Goal: Task Accomplishment & Management: Manage account settings

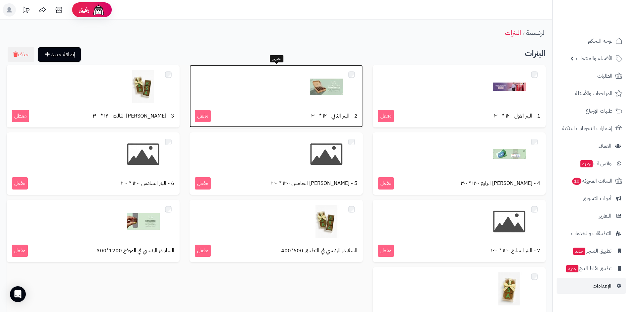
click at [324, 99] on img at bounding box center [326, 86] width 33 height 33
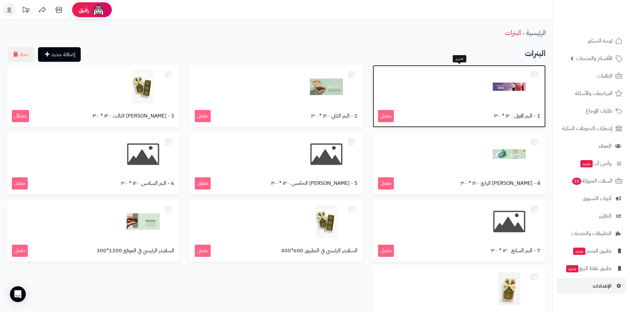
click at [428, 101] on div at bounding box center [459, 86] width 162 height 33
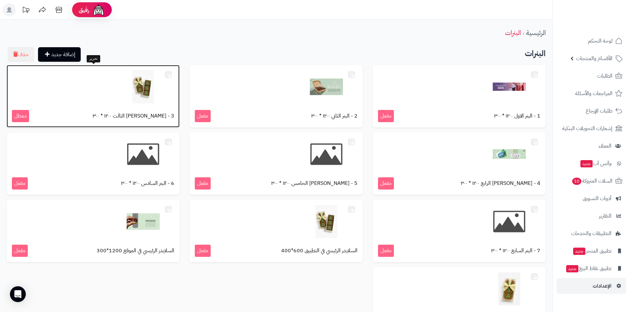
click at [137, 85] on img at bounding box center [143, 86] width 33 height 33
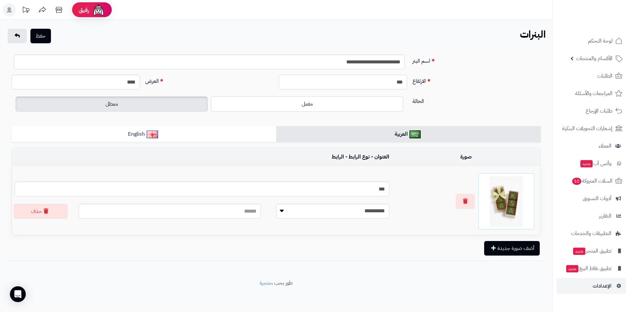
click at [396, 82] on input "***" at bounding box center [343, 82] width 128 height 15
type input "***"
click at [126, 83] on input "****" at bounding box center [76, 82] width 128 height 15
type input "****"
click at [43, 37] on button "حفظ" at bounding box center [40, 35] width 20 height 15
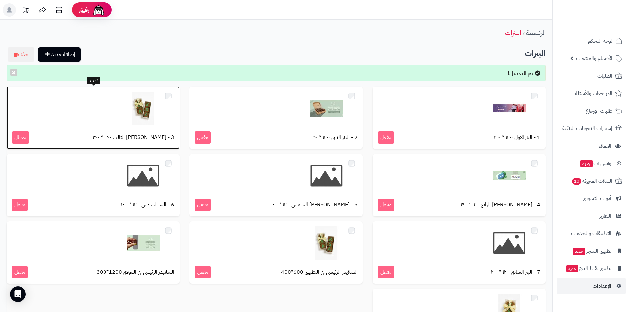
click at [129, 112] on img at bounding box center [143, 108] width 33 height 33
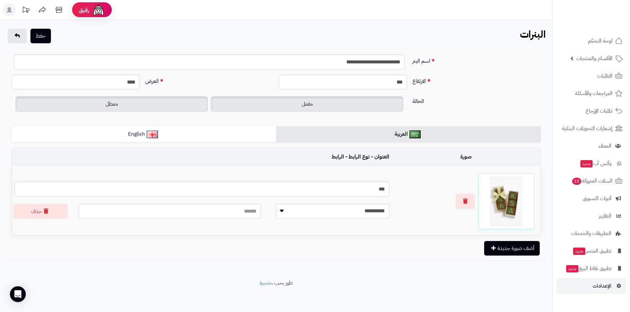
click at [314, 105] on label "مفعل" at bounding box center [307, 104] width 192 height 15
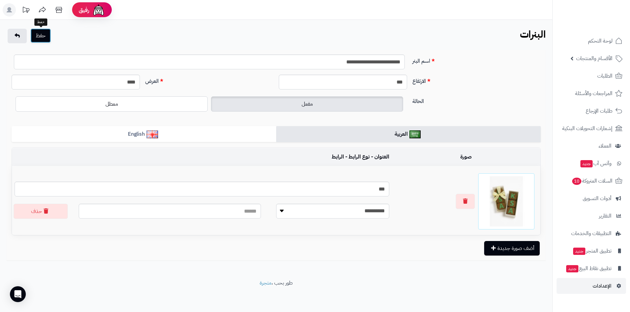
click at [46, 39] on button "حفظ" at bounding box center [40, 35] width 20 height 15
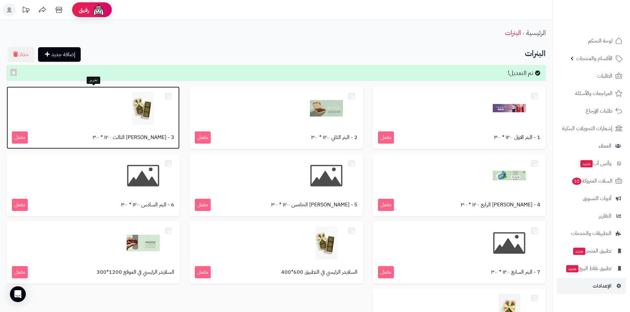
click at [140, 119] on img at bounding box center [143, 108] width 33 height 33
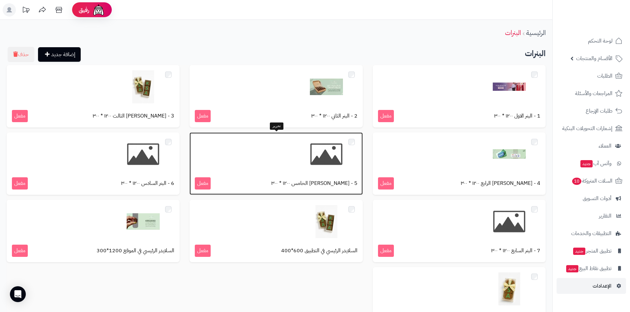
click at [318, 154] on img at bounding box center [326, 154] width 33 height 33
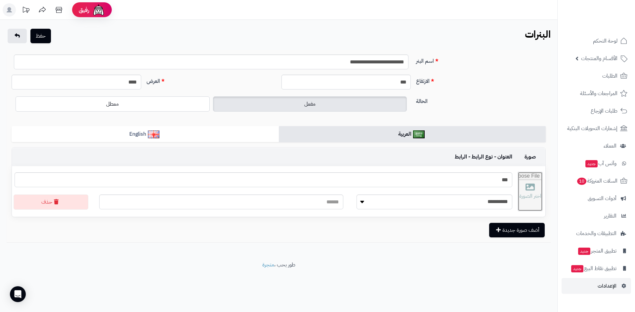
click at [519, 185] on input "file" at bounding box center [530, 191] width 24 height 39
type input "**********"
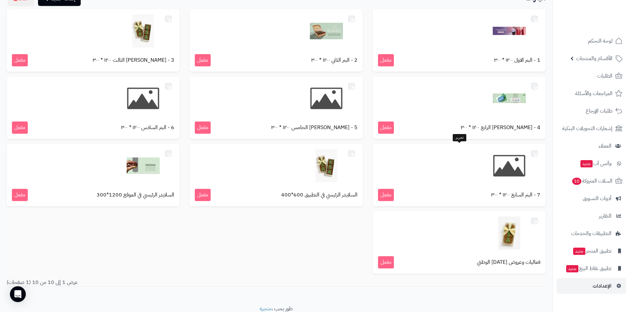
scroll to position [66, 0]
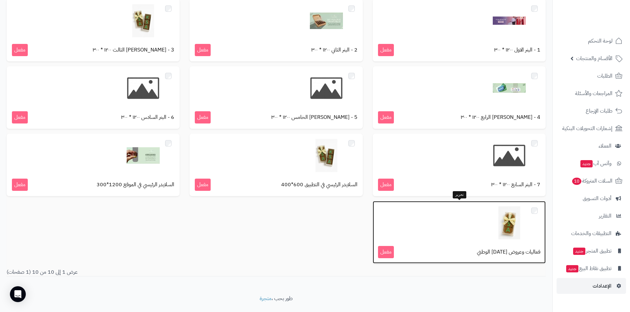
click at [504, 225] on img at bounding box center [509, 223] width 33 height 33
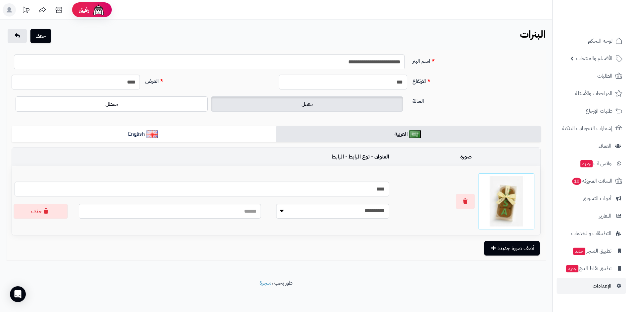
click at [394, 82] on input "***" at bounding box center [343, 82] width 128 height 15
type input "***"
click at [42, 35] on button "حفظ" at bounding box center [40, 35] width 20 height 15
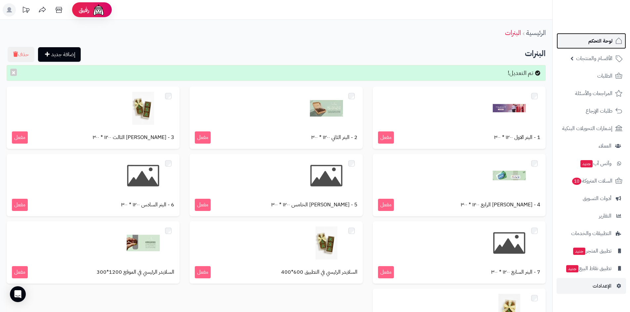
click at [593, 45] on span "لوحة التحكم" at bounding box center [600, 40] width 24 height 9
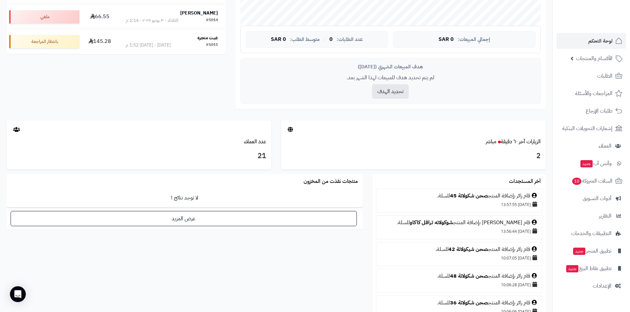
scroll to position [265, 0]
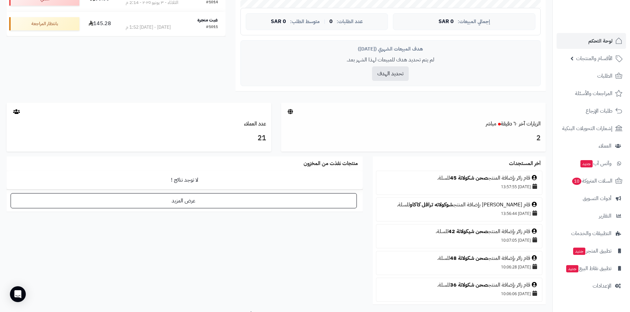
click at [530, 138] on h3 "2" at bounding box center [413, 138] width 255 height 11
click at [501, 126] on link "الزيارات آخر ٦٠ دقيقة مباشر" at bounding box center [513, 124] width 55 height 8
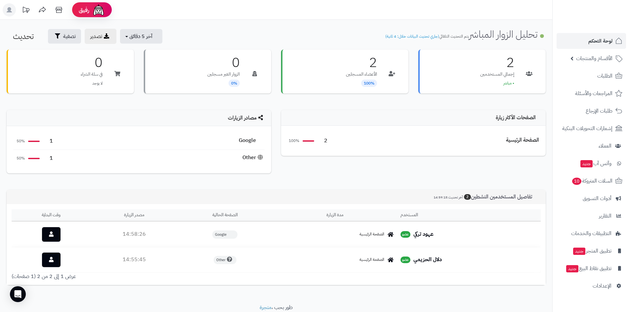
click at [341, 234] on div "الصفحة الرئيسية" at bounding box center [335, 235] width 120 height 6
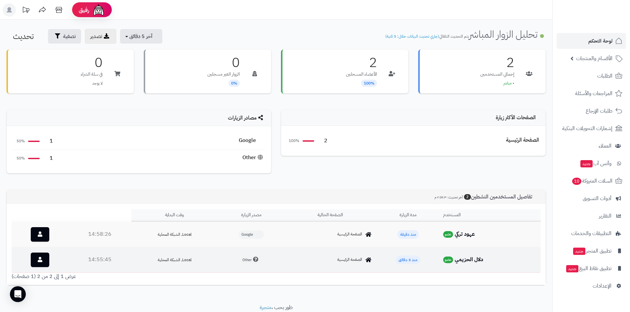
click at [466, 260] on strong "دلال الحزيمي" at bounding box center [469, 260] width 28 height 8
click at [411, 261] on span "منذ 3 دقائق" at bounding box center [408, 260] width 24 height 9
click at [345, 263] on span "الصفحة الرئيسية" at bounding box center [349, 260] width 25 height 6
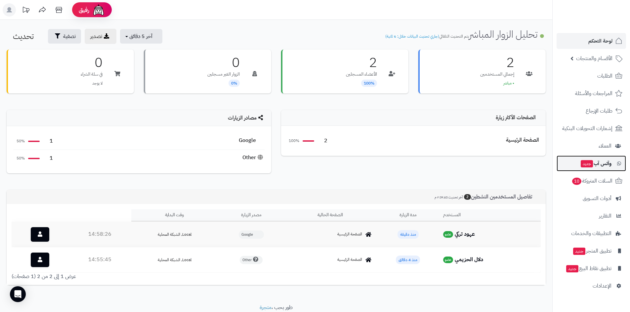
click at [597, 165] on span "وآتس آب جديد" at bounding box center [595, 163] width 31 height 9
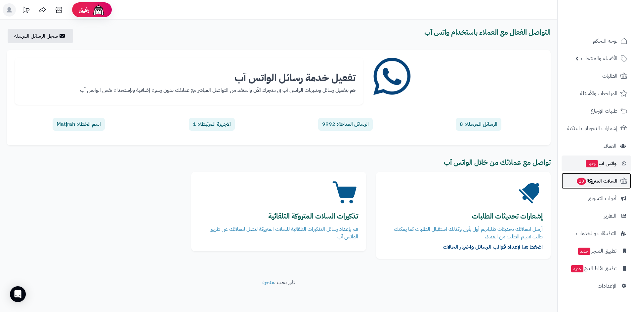
click at [597, 177] on span "السلات المتروكة 10" at bounding box center [596, 181] width 41 height 9
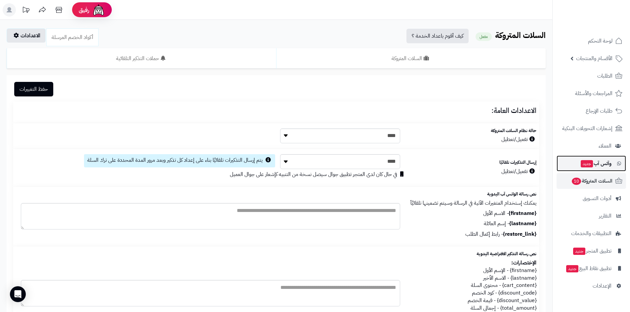
click at [598, 161] on span "وآتس آب جديد" at bounding box center [595, 163] width 31 height 9
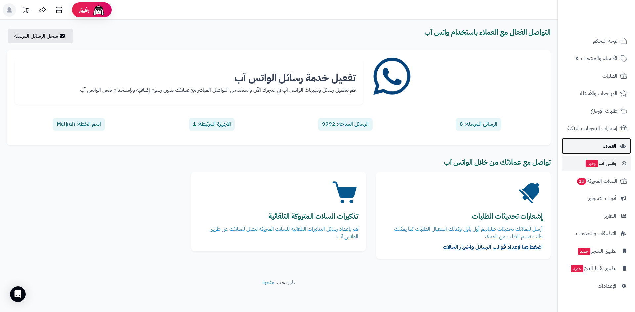
click at [607, 147] on span "العملاء" at bounding box center [609, 146] width 13 height 9
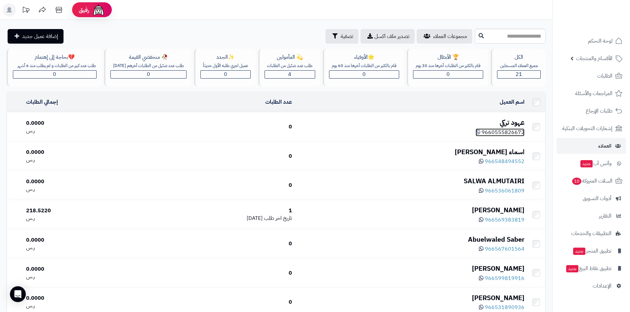
click at [502, 133] on span "9660555826672" at bounding box center [502, 133] width 43 height 8
click at [600, 81] on link "الطلبات" at bounding box center [590, 76] width 69 height 16
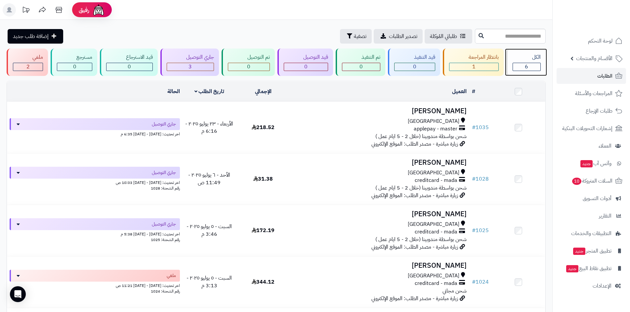
click at [522, 65] on div "6" at bounding box center [526, 67] width 27 height 8
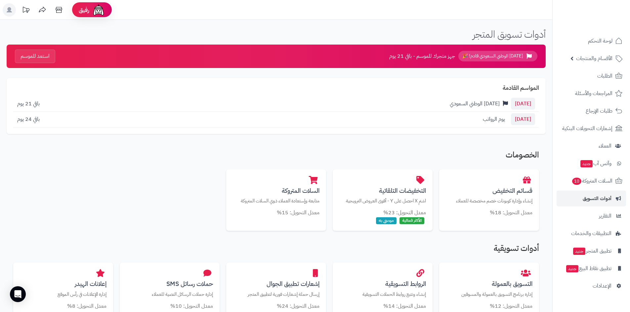
click at [478, 106] on span "[DATE] الوطني السعودي" at bounding box center [475, 104] width 50 height 8
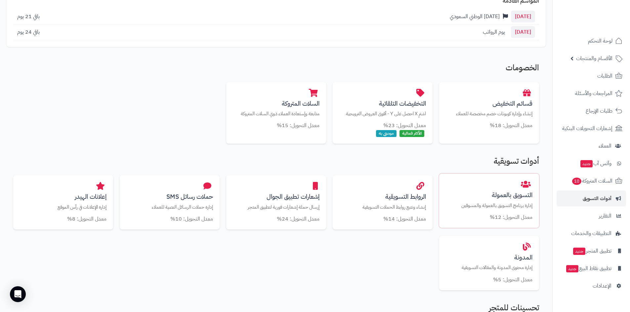
scroll to position [99, 0]
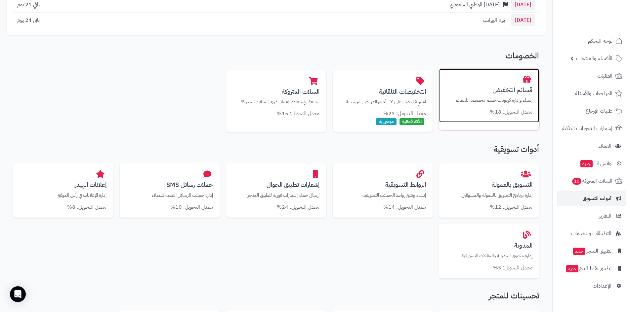
click at [508, 105] on div "قسائم التخفيض إنشاء وإدارة كوبونات خصم مخصصة للعملاء معدل التحويل: 18%" at bounding box center [489, 96] width 100 height 54
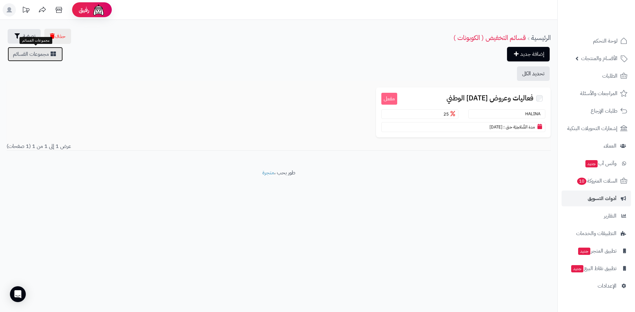
click at [56, 57] on link "مجموعات القسائم" at bounding box center [35, 54] width 55 height 15
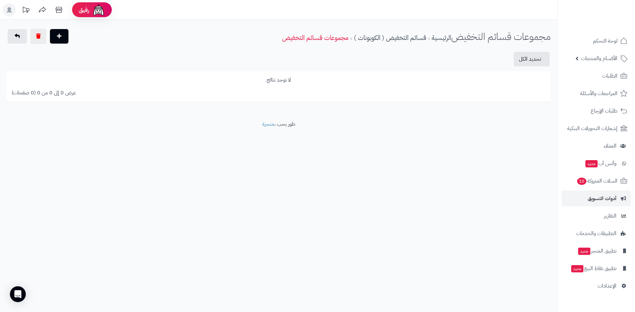
click at [281, 80] on div "لا توجد نتائج" at bounding box center [279, 80] width 534 height 8
click at [62, 34] on link at bounding box center [59, 36] width 19 height 15
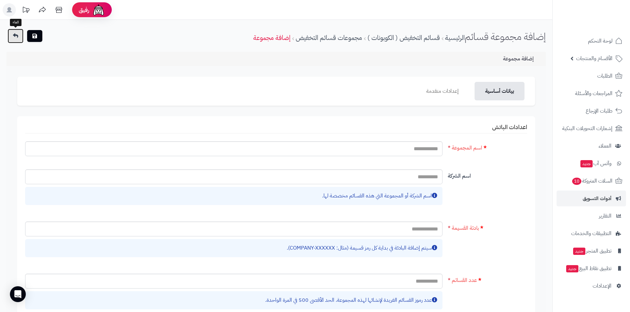
click at [18, 36] on icon at bounding box center [15, 35] width 5 height 5
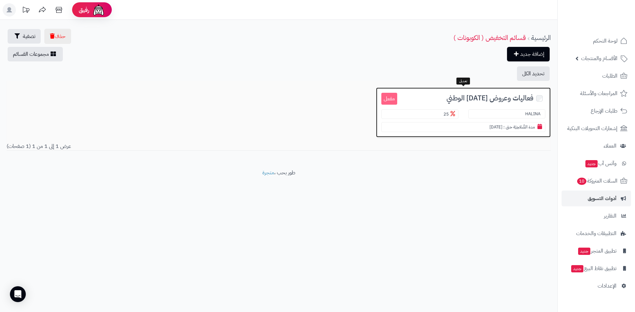
click at [478, 128] on section "مدة الصَّلاحِيَة حتى : 30/09/2025" at bounding box center [463, 127] width 164 height 10
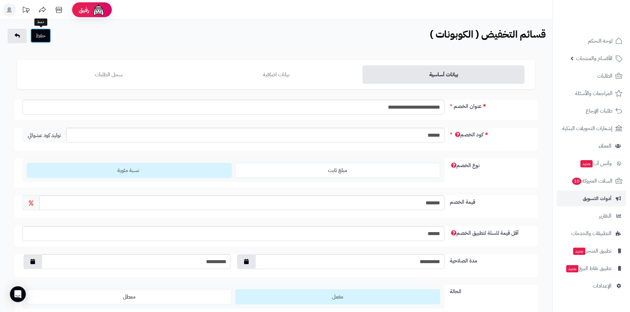
click at [44, 38] on button "حفظ" at bounding box center [40, 35] width 20 height 15
